Goal: Transaction & Acquisition: Purchase product/service

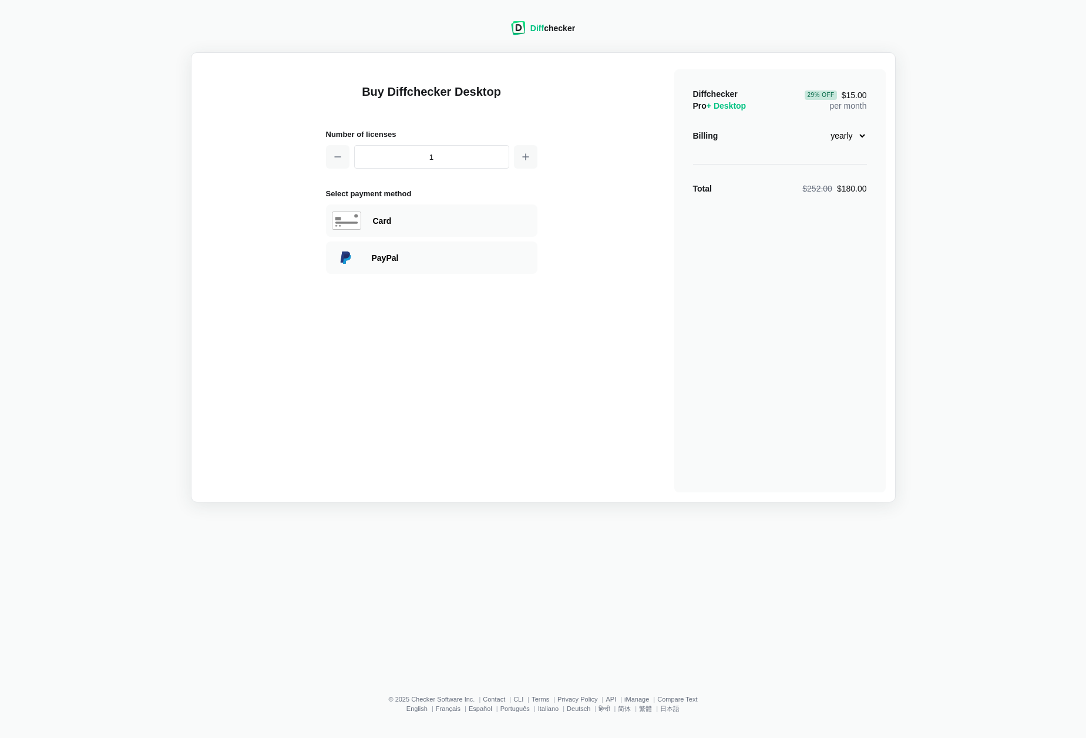
click at [831, 138] on select "monthly yearly" at bounding box center [842, 136] width 51 height 20
select select "desktop-monthly-21"
click at [817, 126] on select "monthly yearly" at bounding box center [842, 136] width 51 height 20
click at [427, 215] on div "Card" at bounding box center [452, 221] width 159 height 12
select select "[GEOGRAPHIC_DATA]"
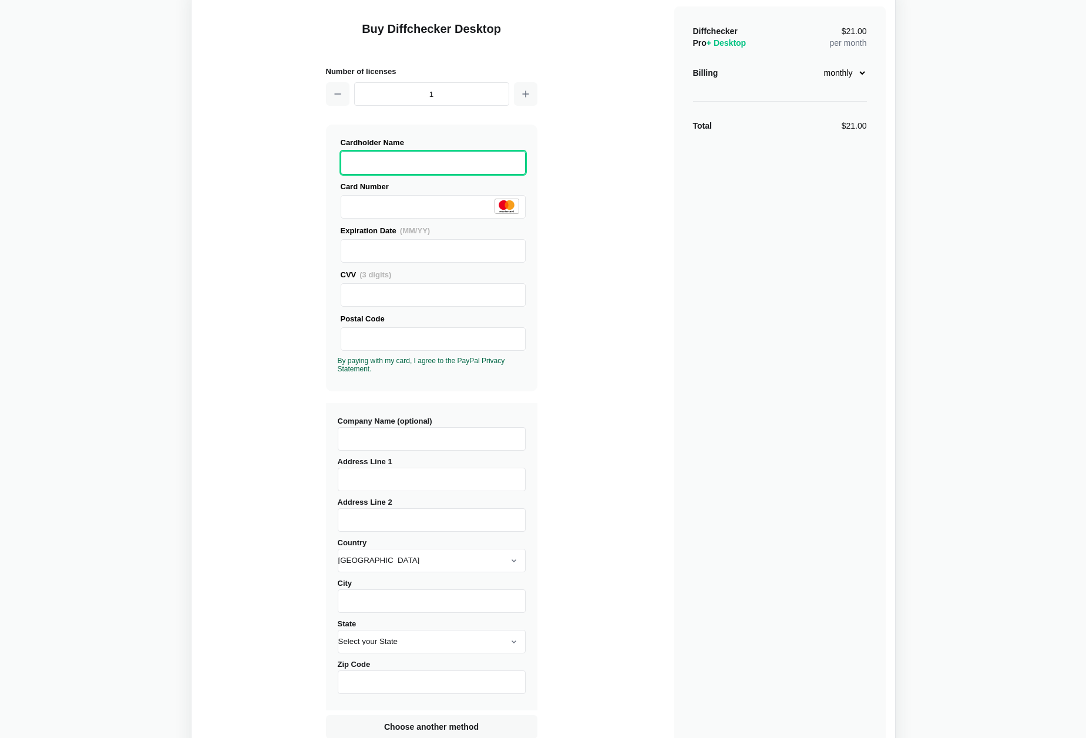
scroll to position [66, 0]
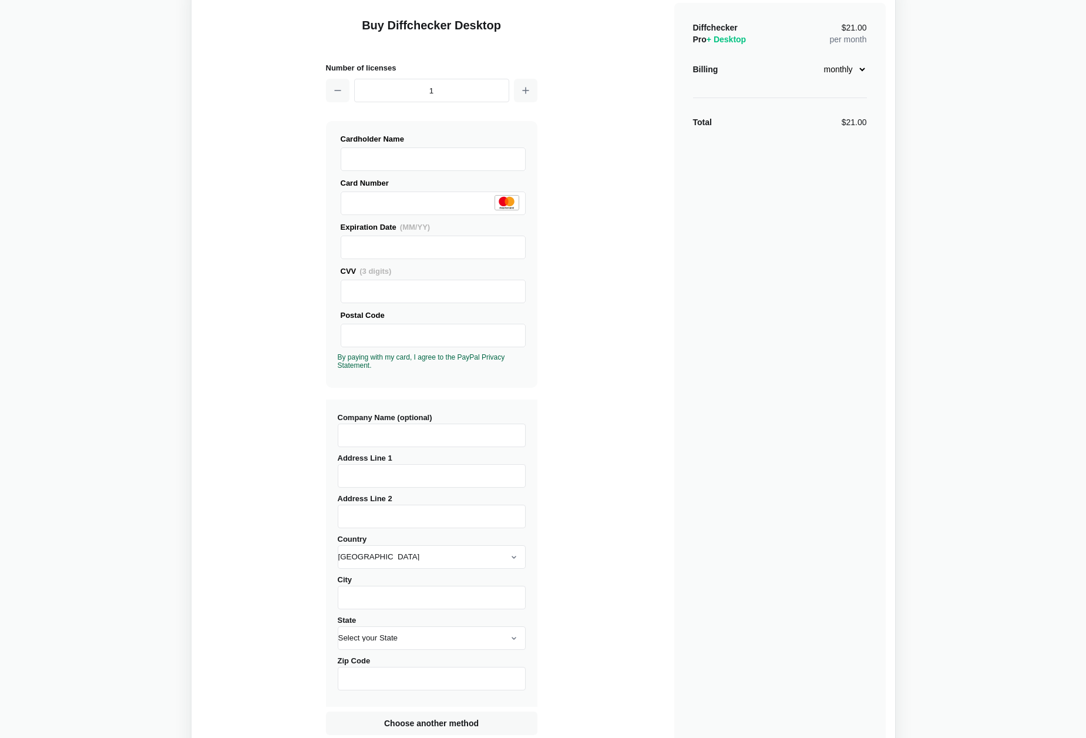
drag, startPoint x: 596, startPoint y: 346, endPoint x: 564, endPoint y: 377, distance: 44.5
click at [596, 347] on div "Buy Diffchecker Desktop Number of licenses 1 Visa MasterCard Union Pay American…" at bounding box center [543, 382] width 685 height 772
click at [390, 468] on input "Address Line 1" at bounding box center [432, 476] width 188 height 24
type input "[STREET_ADDRESS]"
type input "[GEOGRAPHIC_DATA][PERSON_NAME]"
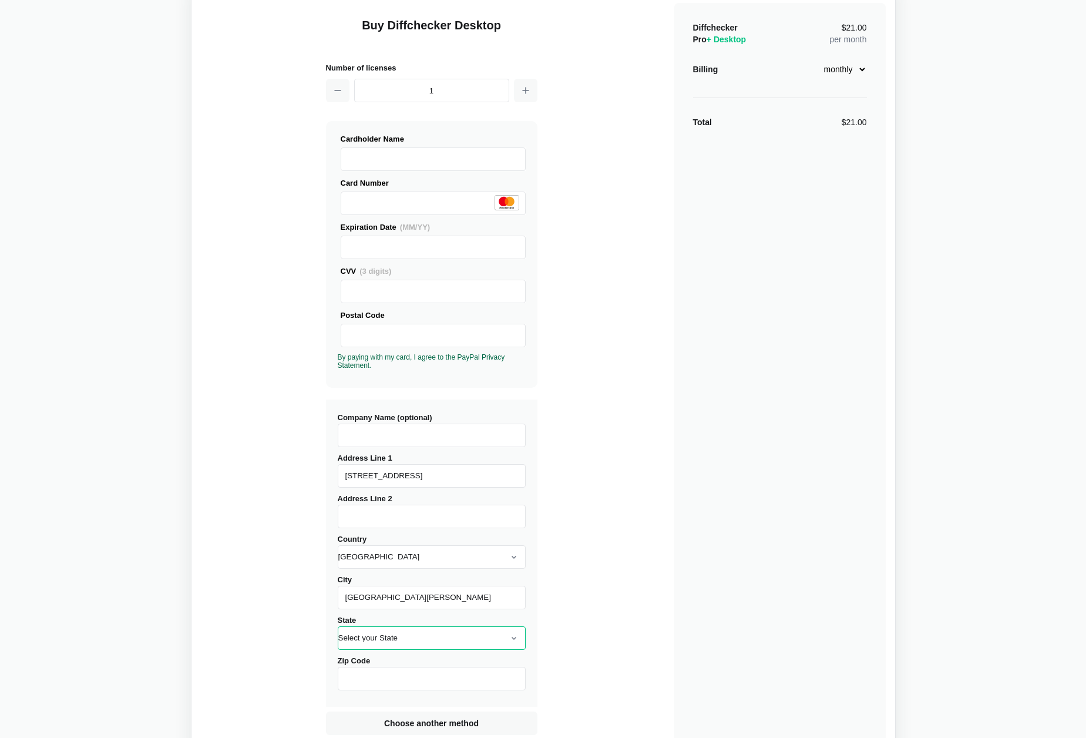
select select "CO"
type input "80525"
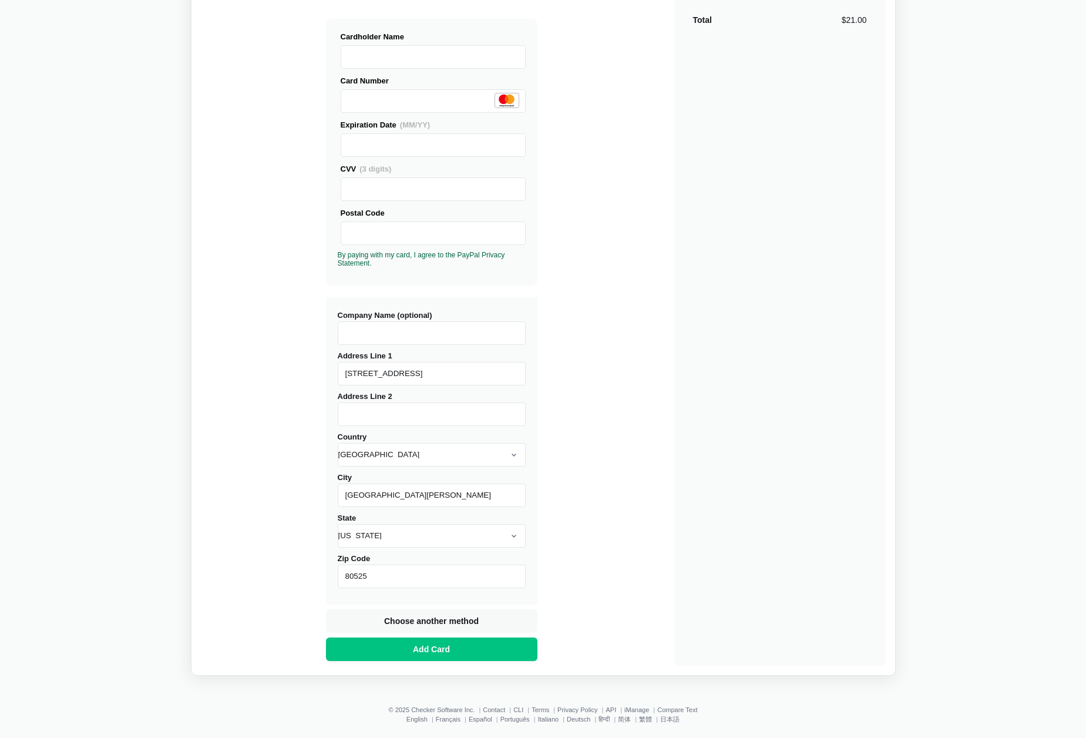
scroll to position [179, 0]
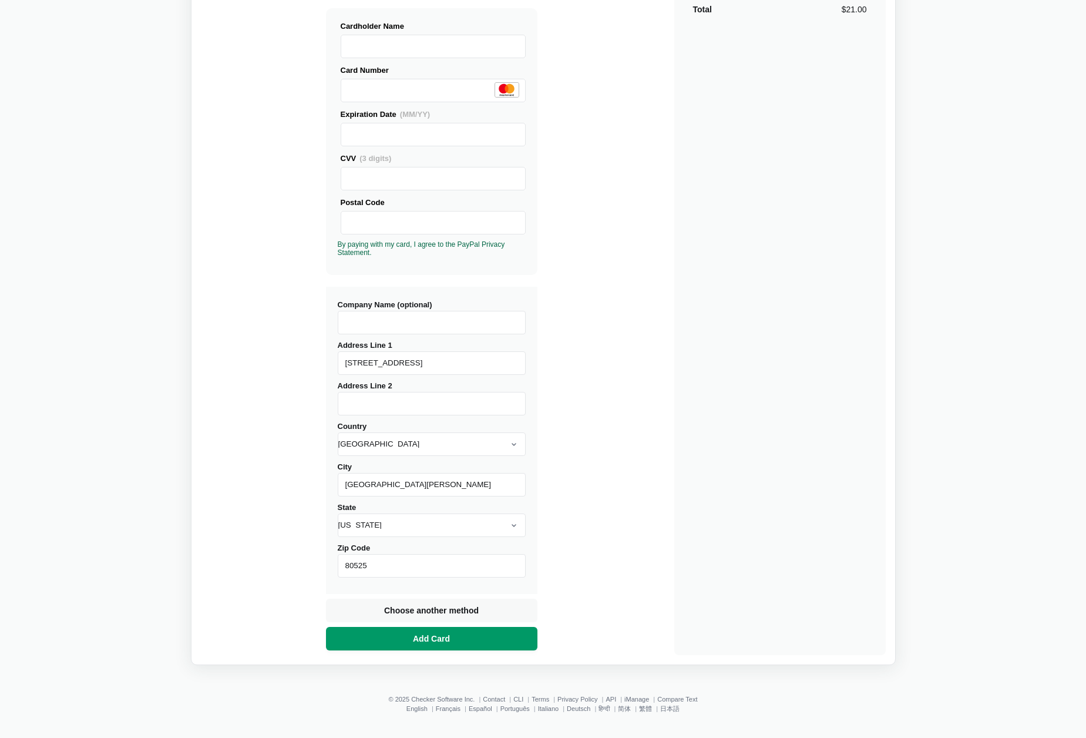
click at [445, 636] on span "Add Card" at bounding box center [432, 639] width 42 height 12
click at [448, 637] on span "Add Card" at bounding box center [432, 639] width 42 height 12
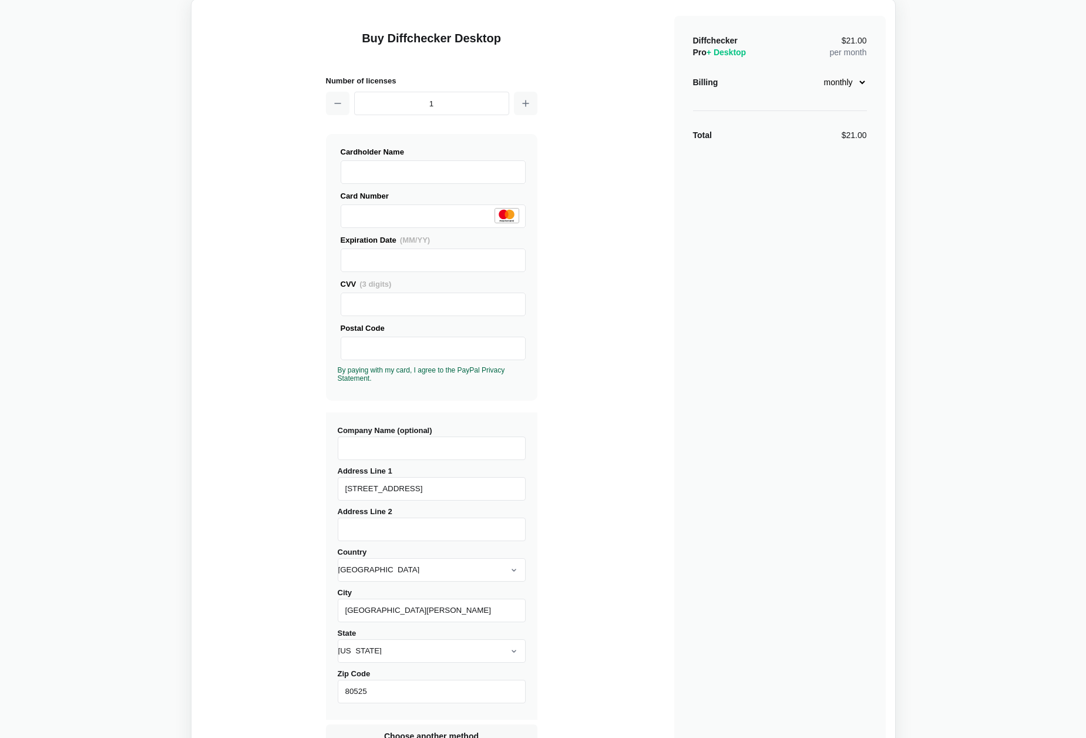
scroll to position [0, 0]
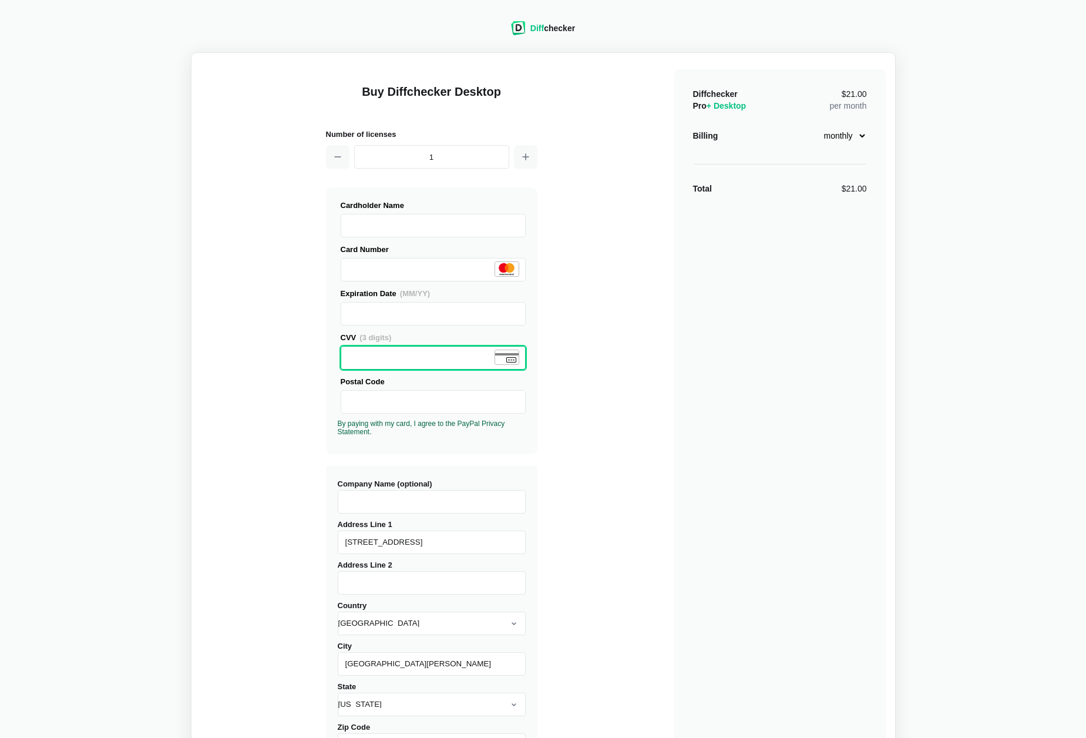
drag, startPoint x: 635, startPoint y: 361, endPoint x: 626, endPoint y: 361, distance: 8.8
click at [632, 361] on div "Buy Diffchecker Desktop Number of licenses 1 Visa MasterCard Union Pay American…" at bounding box center [543, 448] width 685 height 772
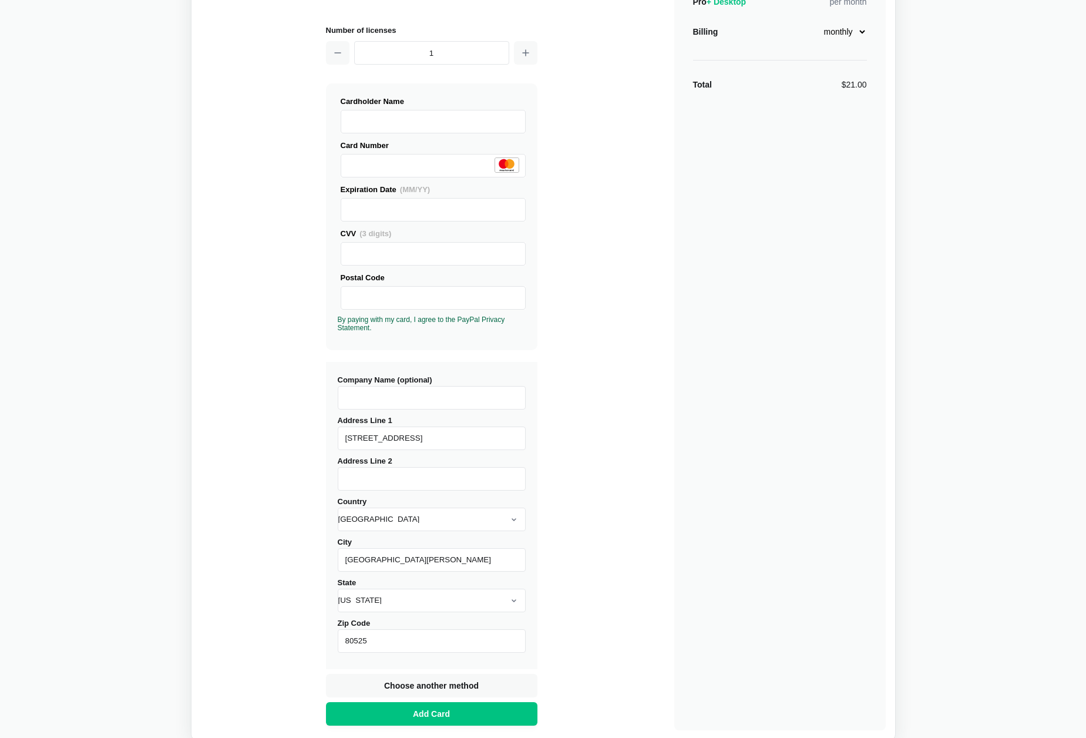
scroll to position [179, 0]
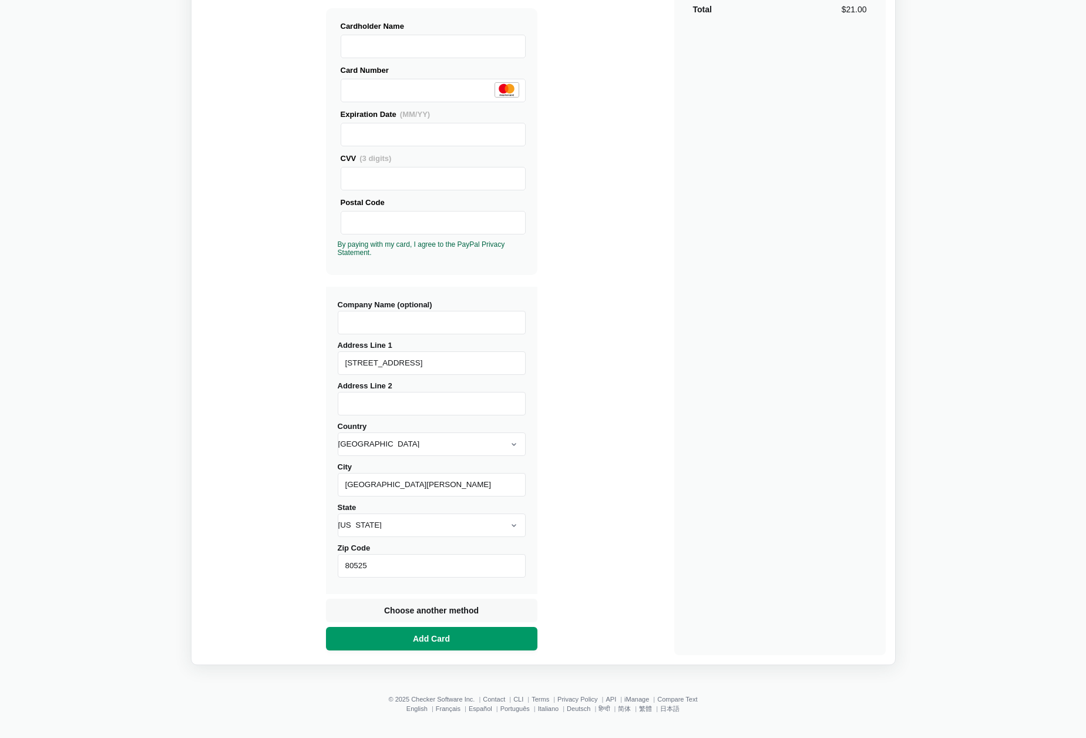
click at [440, 637] on span "Add Card" at bounding box center [432, 639] width 42 height 12
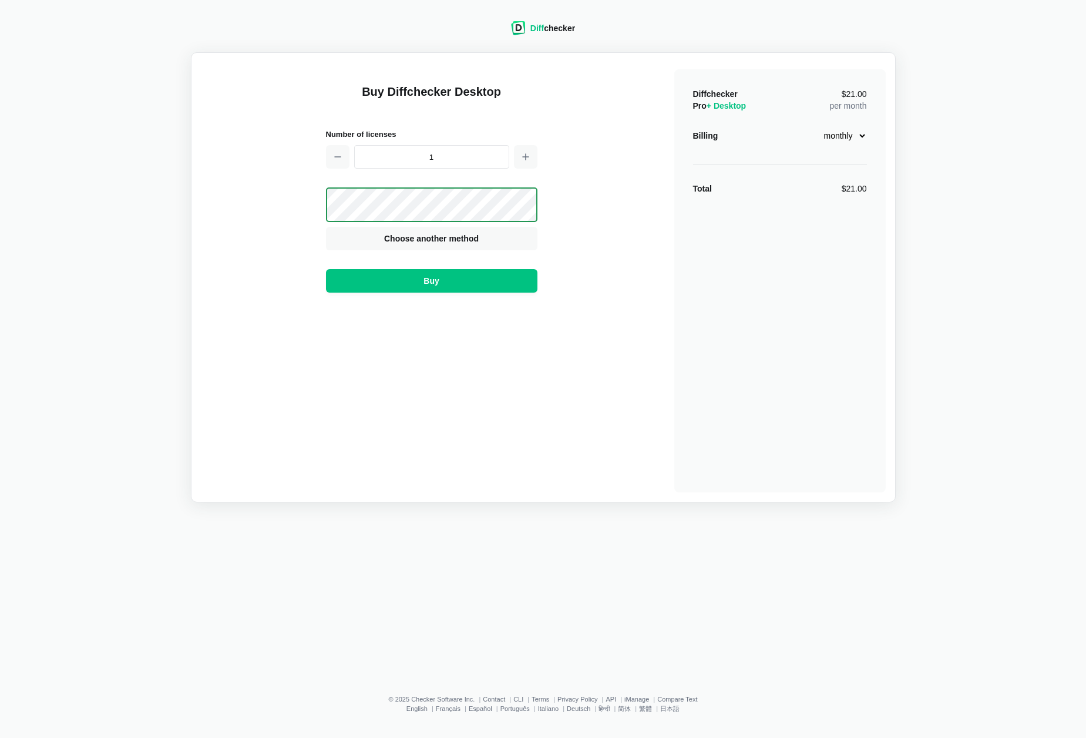
scroll to position [0, 0]
click at [480, 279] on button "Buy" at bounding box center [432, 281] width 212 height 24
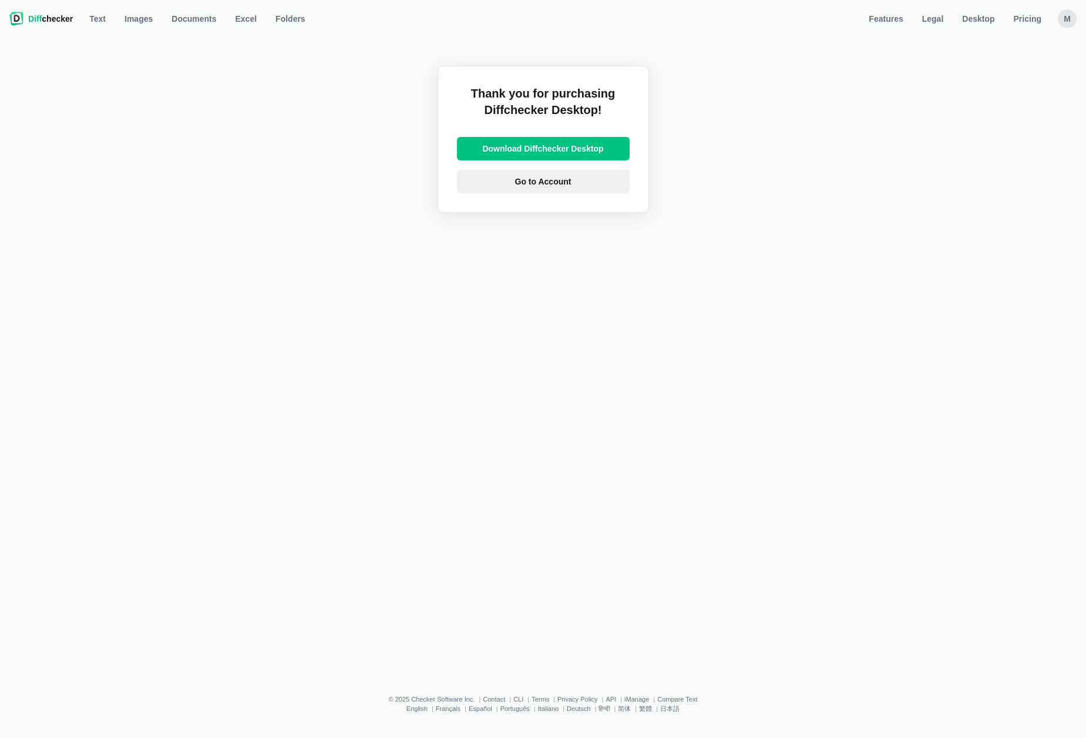
click at [559, 180] on span "Go to Account" at bounding box center [543, 182] width 61 height 12
